Goal: Navigation & Orientation: Find specific page/section

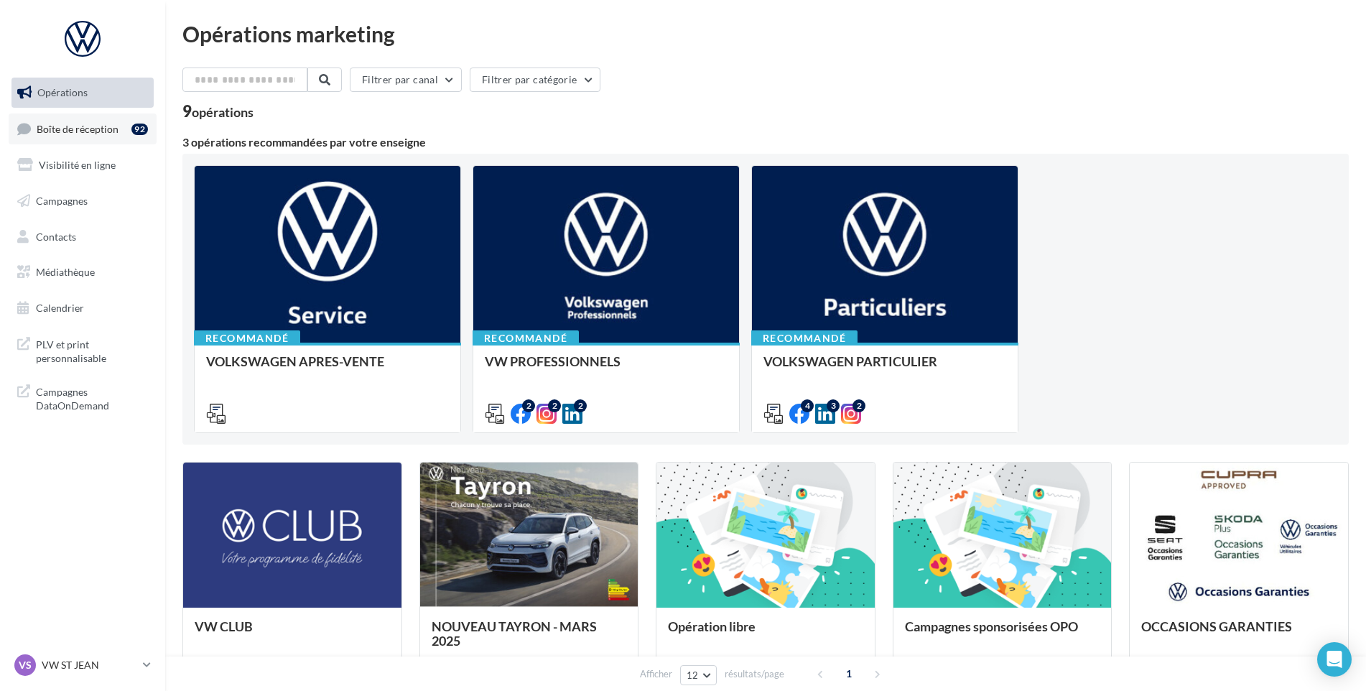
click at [90, 136] on link "Boîte de réception 92" at bounding box center [83, 128] width 148 height 31
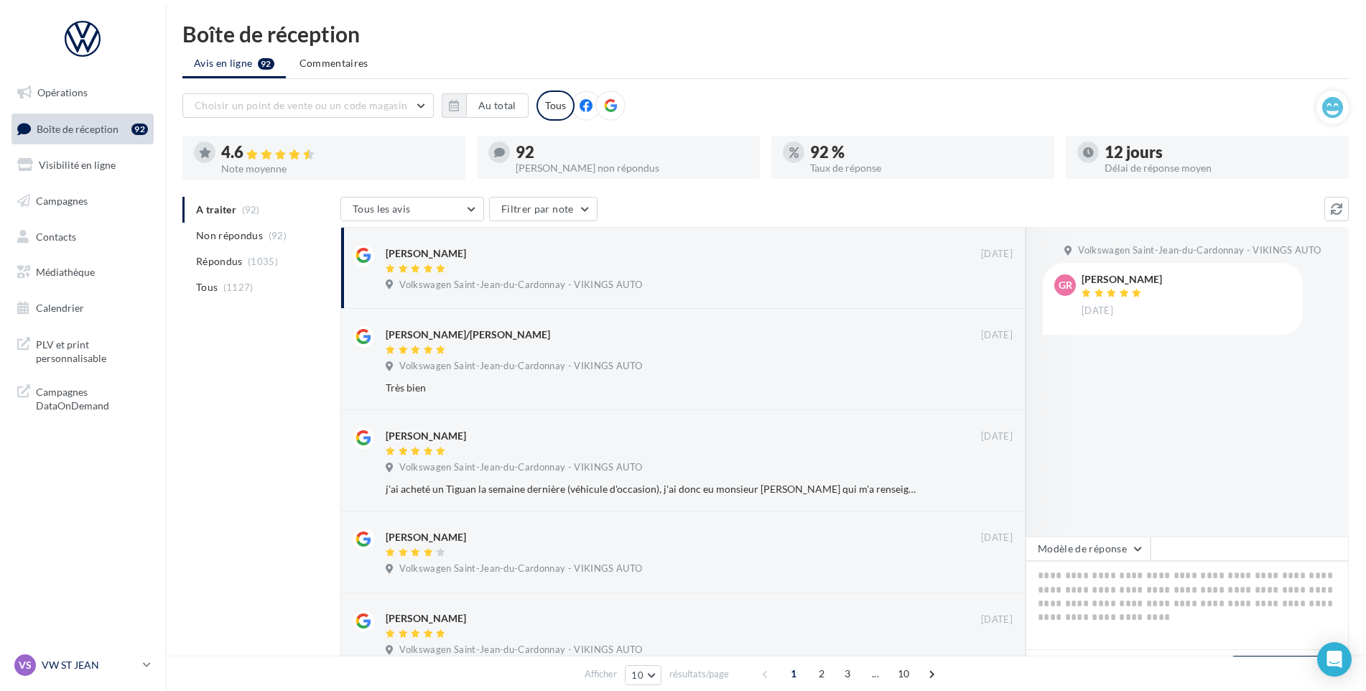
click at [96, 664] on p "VW ST JEAN" at bounding box center [90, 665] width 96 height 14
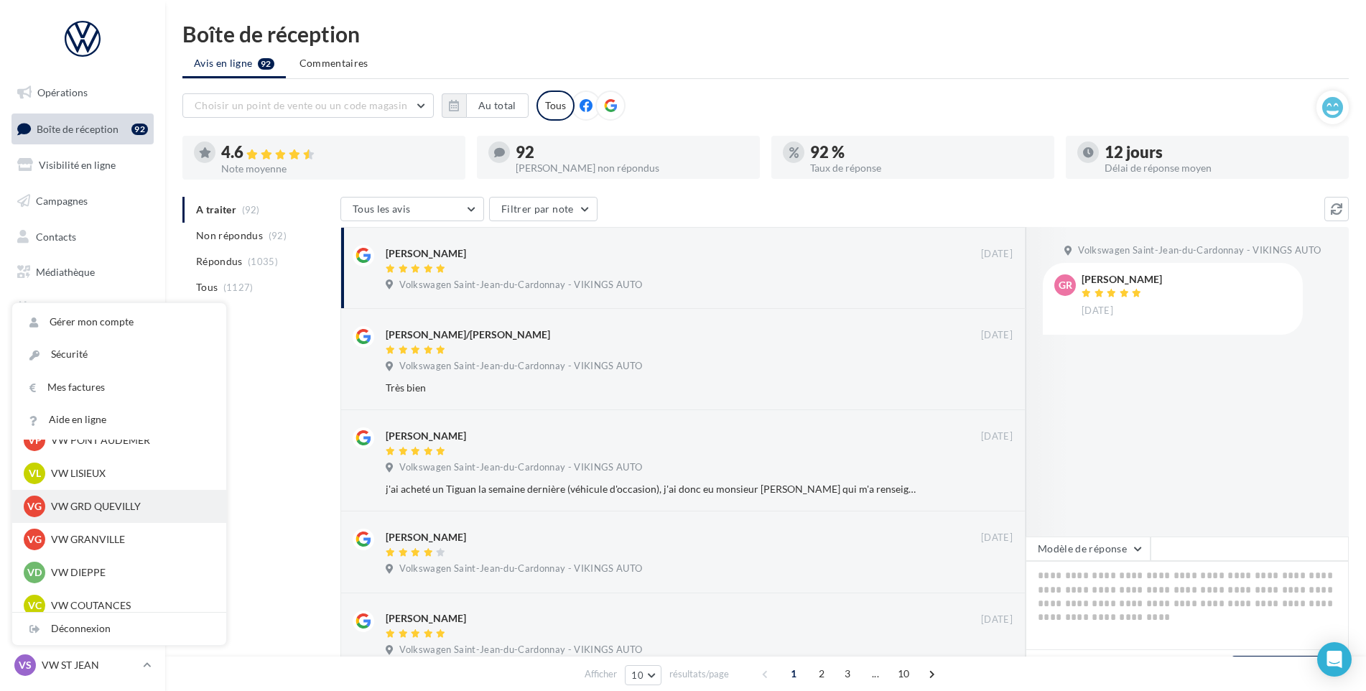
scroll to position [215, 0]
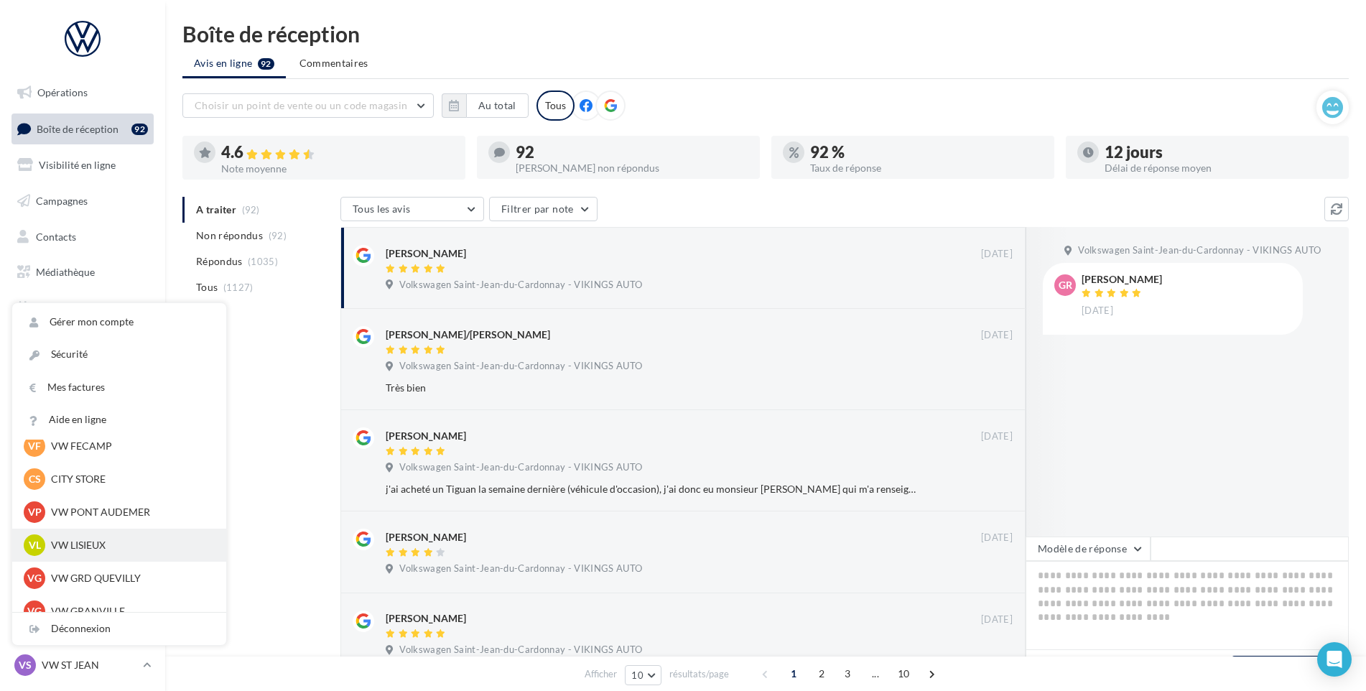
click at [89, 545] on p "VW LISIEUX" at bounding box center [130, 545] width 158 height 14
